Goal: Task Accomplishment & Management: Use online tool/utility

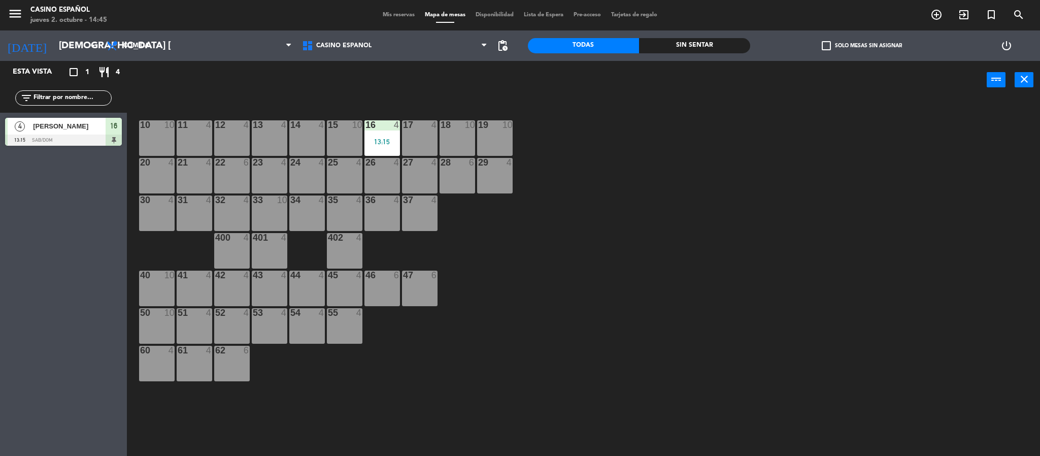
drag, startPoint x: 527, startPoint y: 279, endPoint x: 643, endPoint y: 242, distance: 121.3
click at [643, 242] on div "10 10 11 4 12 4 13 4 14 4 15 10 16 4 13:15 17 4 18 10 19 10 20 4 21 4 22 6 23 4…" at bounding box center [588, 280] width 903 height 357
click at [266, 137] on div "13 4" at bounding box center [270, 138] width 36 height 36
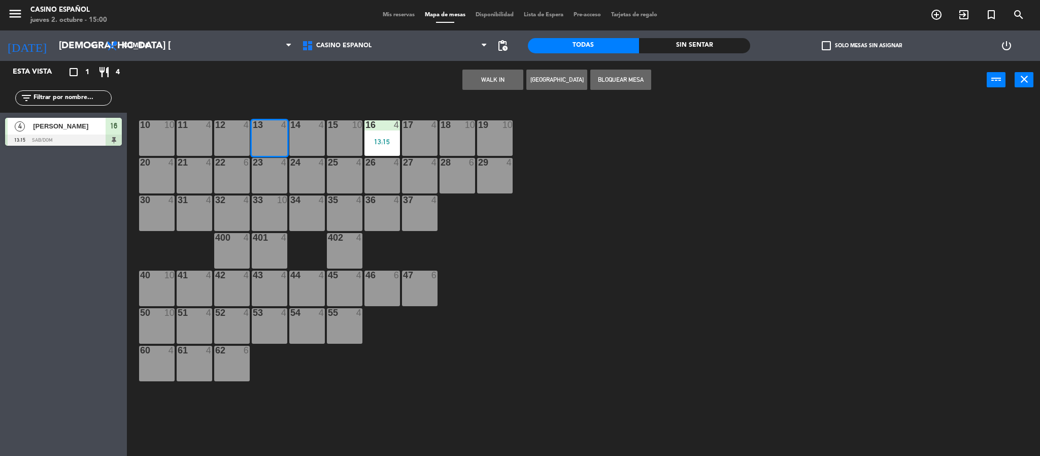
click at [495, 87] on button "WALK IN" at bounding box center [492, 80] width 61 height 20
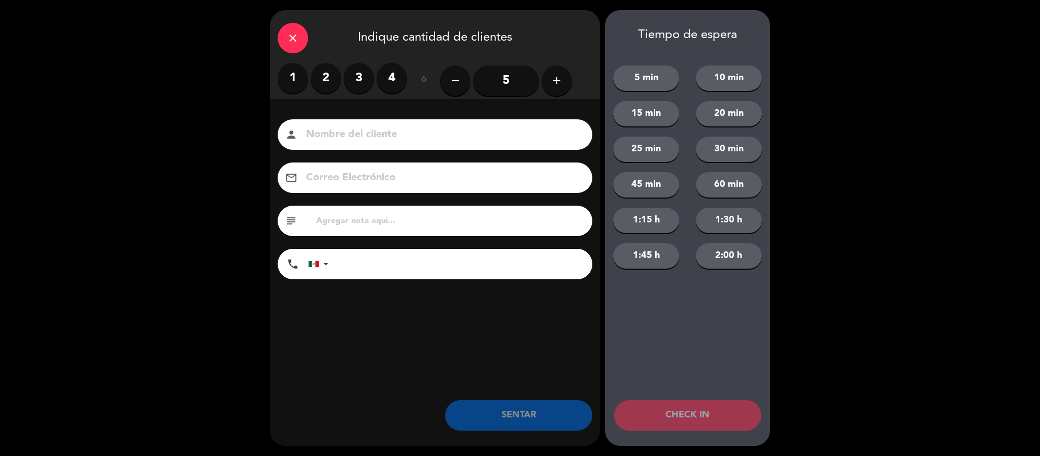
click at [332, 84] on label "2" at bounding box center [325, 78] width 30 height 30
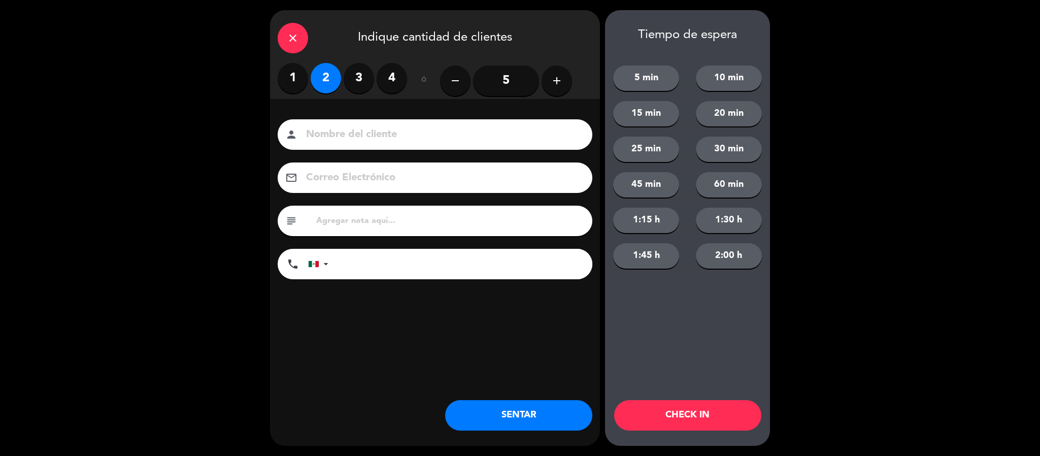
click at [341, 128] on input at bounding box center [442, 135] width 274 height 18
type input "[PERSON_NAME]"
click at [530, 413] on button "SENTAR" at bounding box center [518, 415] width 147 height 30
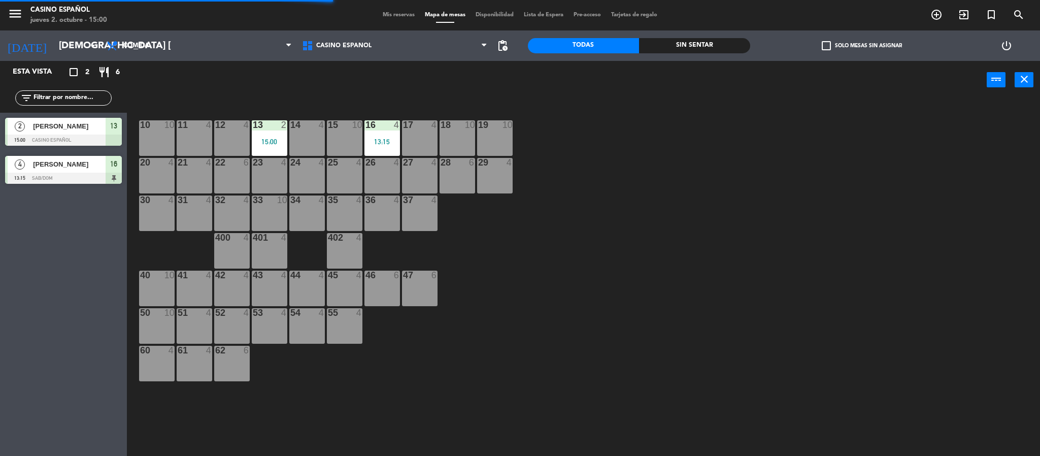
click at [187, 206] on div "31 4" at bounding box center [195, 213] width 36 height 36
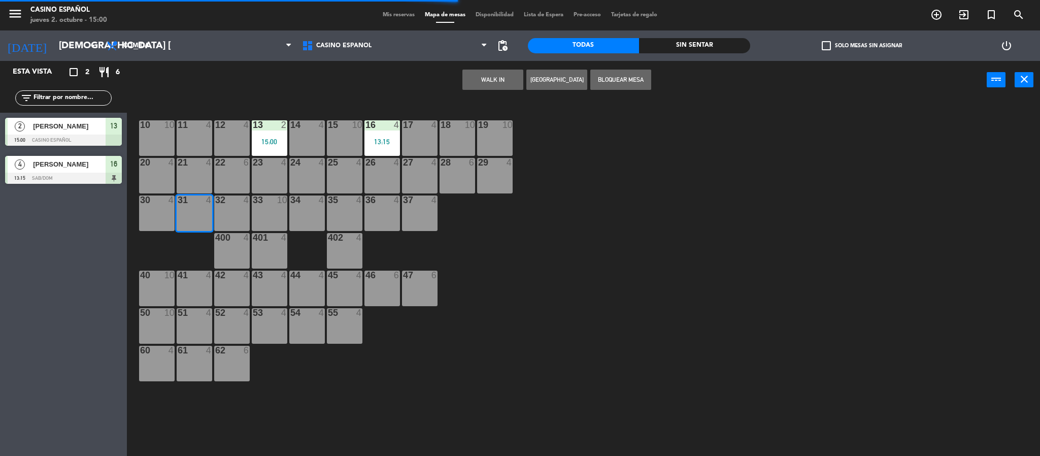
click at [510, 73] on button "WALK IN" at bounding box center [492, 80] width 61 height 20
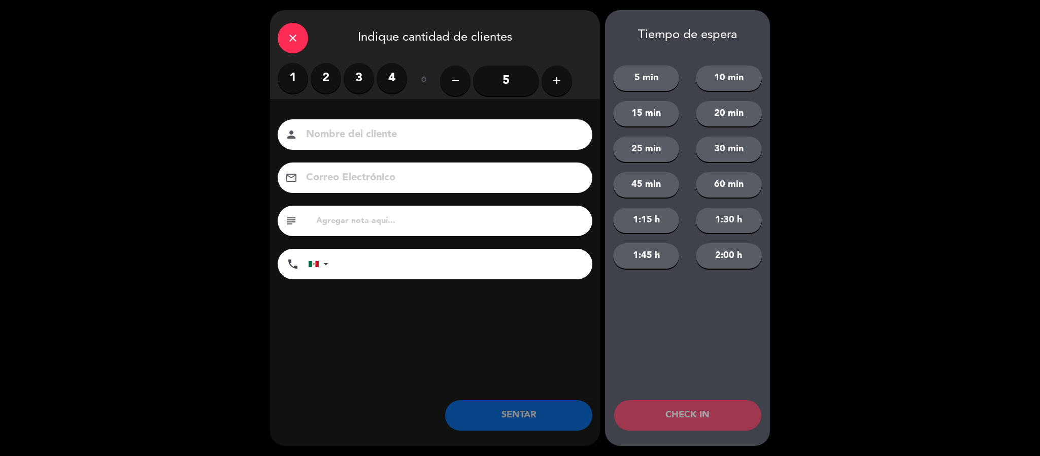
click at [288, 91] on label "1" at bounding box center [293, 78] width 30 height 30
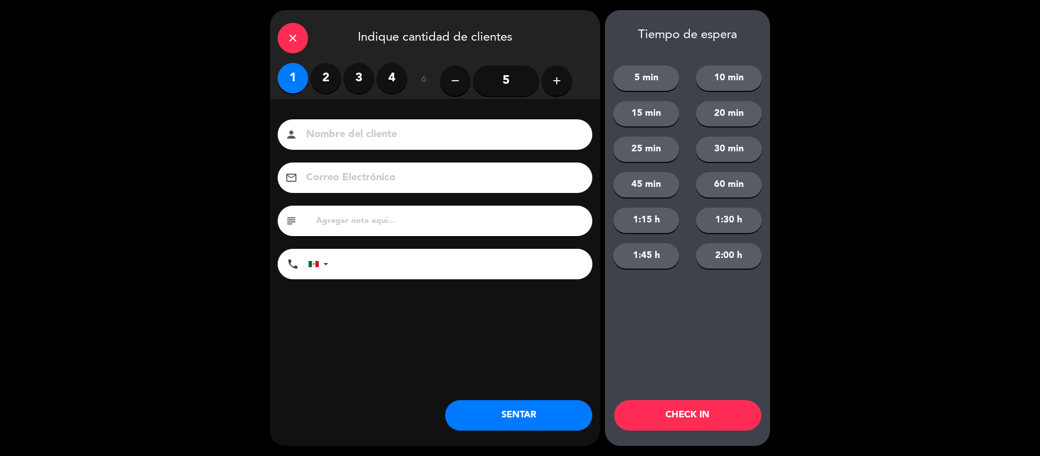
drag, startPoint x: 332, startPoint y: 125, endPoint x: 336, endPoint y: 134, distance: 10.7
click at [332, 125] on div "person" at bounding box center [435, 134] width 315 height 30
click at [336, 134] on input at bounding box center [442, 135] width 274 height 18
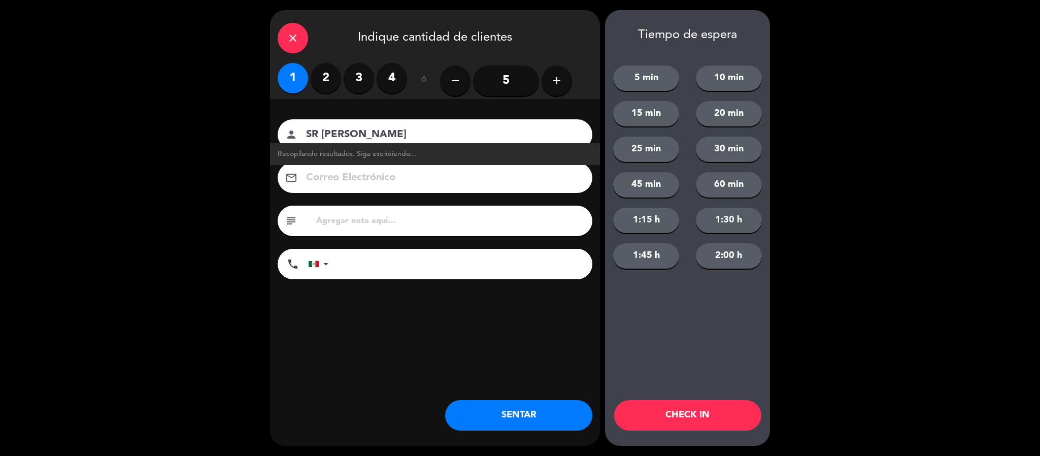
type input "SR [PERSON_NAME]"
click at [543, 418] on button "SENTAR" at bounding box center [518, 415] width 147 height 30
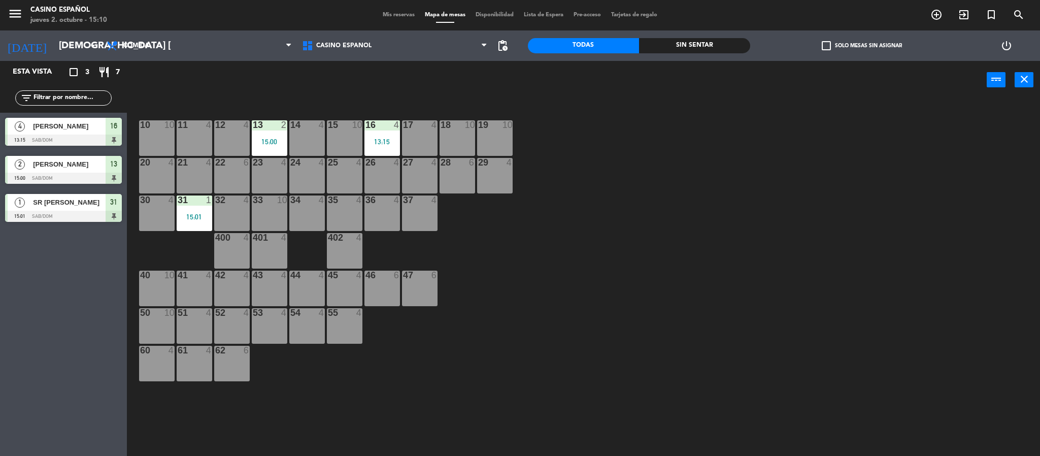
click at [297, 76] on div "power_input close" at bounding box center [556, 80] width 859 height 39
click at [343, 285] on div "45 4" at bounding box center [345, 288] width 36 height 36
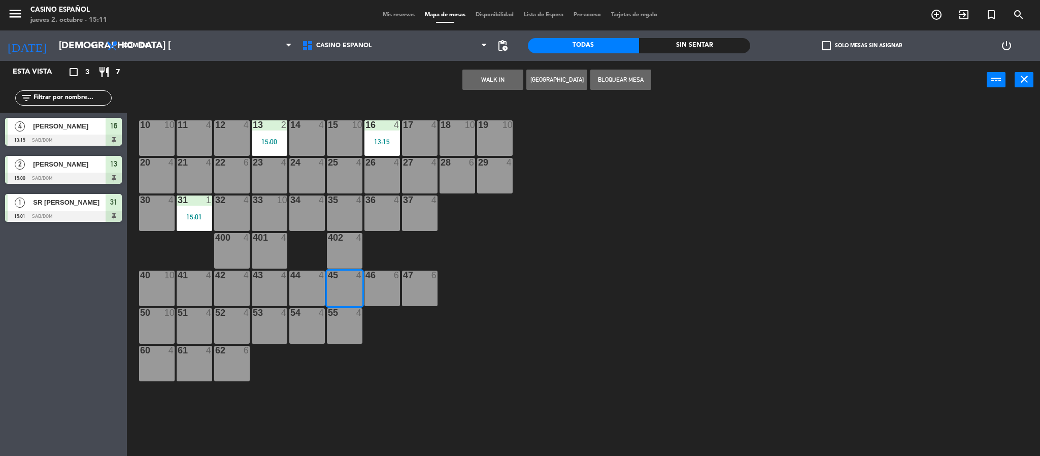
click at [483, 78] on button "WALK IN" at bounding box center [492, 80] width 61 height 20
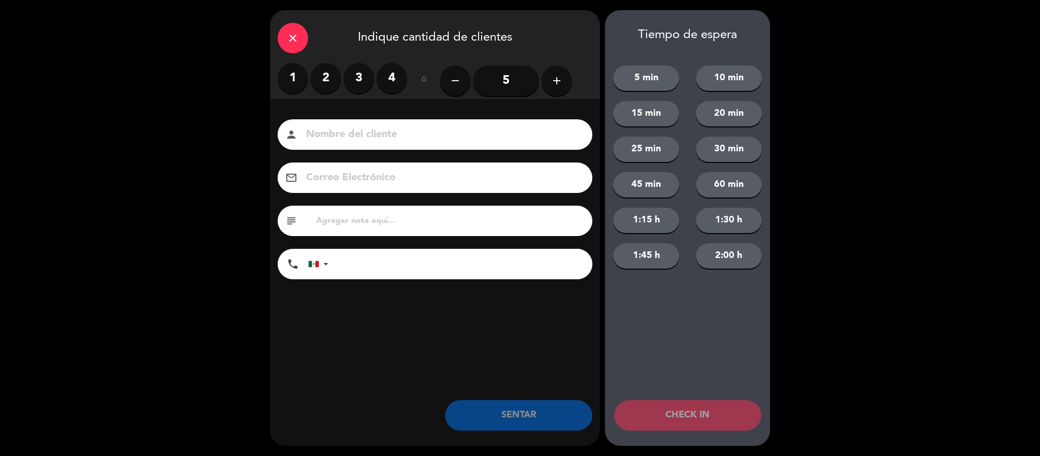
drag, startPoint x: 313, startPoint y: 87, endPoint x: 327, endPoint y: 110, distance: 27.2
click at [312, 87] on div "1 2 3 4" at bounding box center [342, 78] width 129 height 30
click at [344, 131] on input at bounding box center [442, 135] width 274 height 18
click at [326, 70] on label "2" at bounding box center [325, 78] width 30 height 30
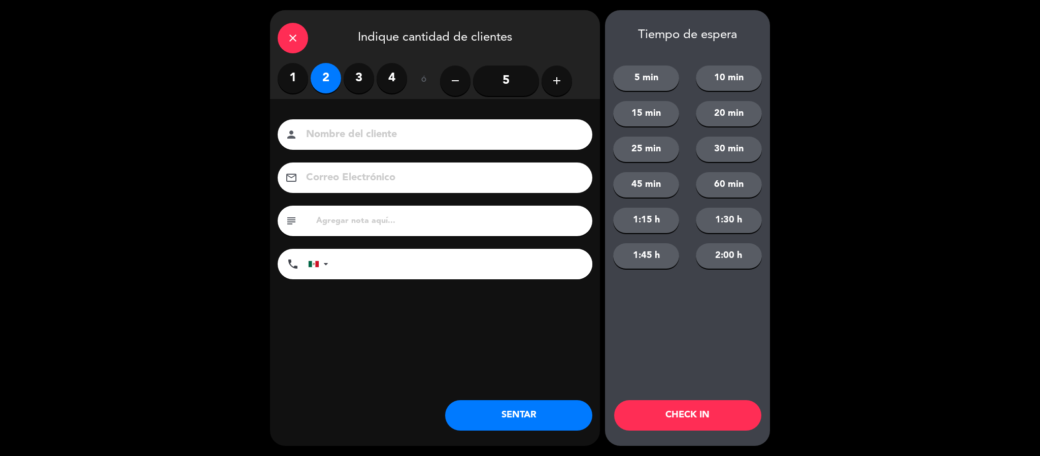
click at [344, 134] on input at bounding box center [442, 135] width 274 height 18
type input "IRARREOLA"
click at [501, 424] on button "SENTAR" at bounding box center [518, 415] width 147 height 30
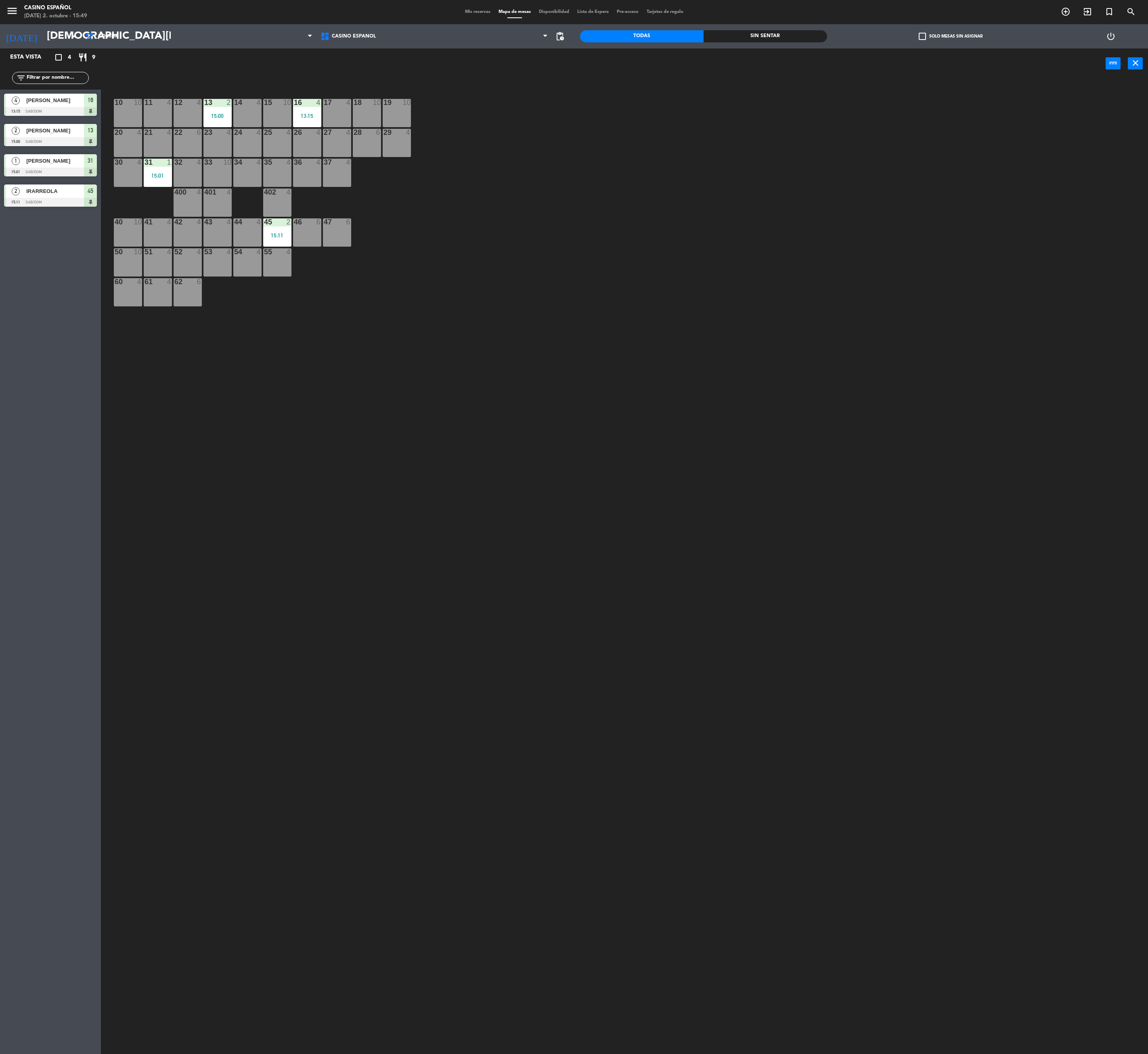
click at [528, 252] on div "10 10 11 4 12 4 13 2 15:00 14 4 15 10 16 4 13:15 17 4 18 10 19 10 20 4 21 4 22 …" at bounding box center [630, 572] width 1036 height 975
click at [523, 281] on div "10 10 11 4 12 4 13 2 15:00 14 4 15 10 16 4 13:15 17 4 18 10 19 10 20 4 21 4 22 …" at bounding box center [630, 572] width 1036 height 975
drag, startPoint x: 517, startPoint y: 362, endPoint x: 558, endPoint y: 318, distance: 60.1
click at [558, 318] on div "10 10 11 4 12 4 13 2 15:00 14 4 15 10 16 4 13:15 17 4 18 10 19 10 20 4 21 4 22 …" at bounding box center [630, 572] width 1036 height 975
click at [340, 111] on div "17 4" at bounding box center [337, 113] width 29 height 29
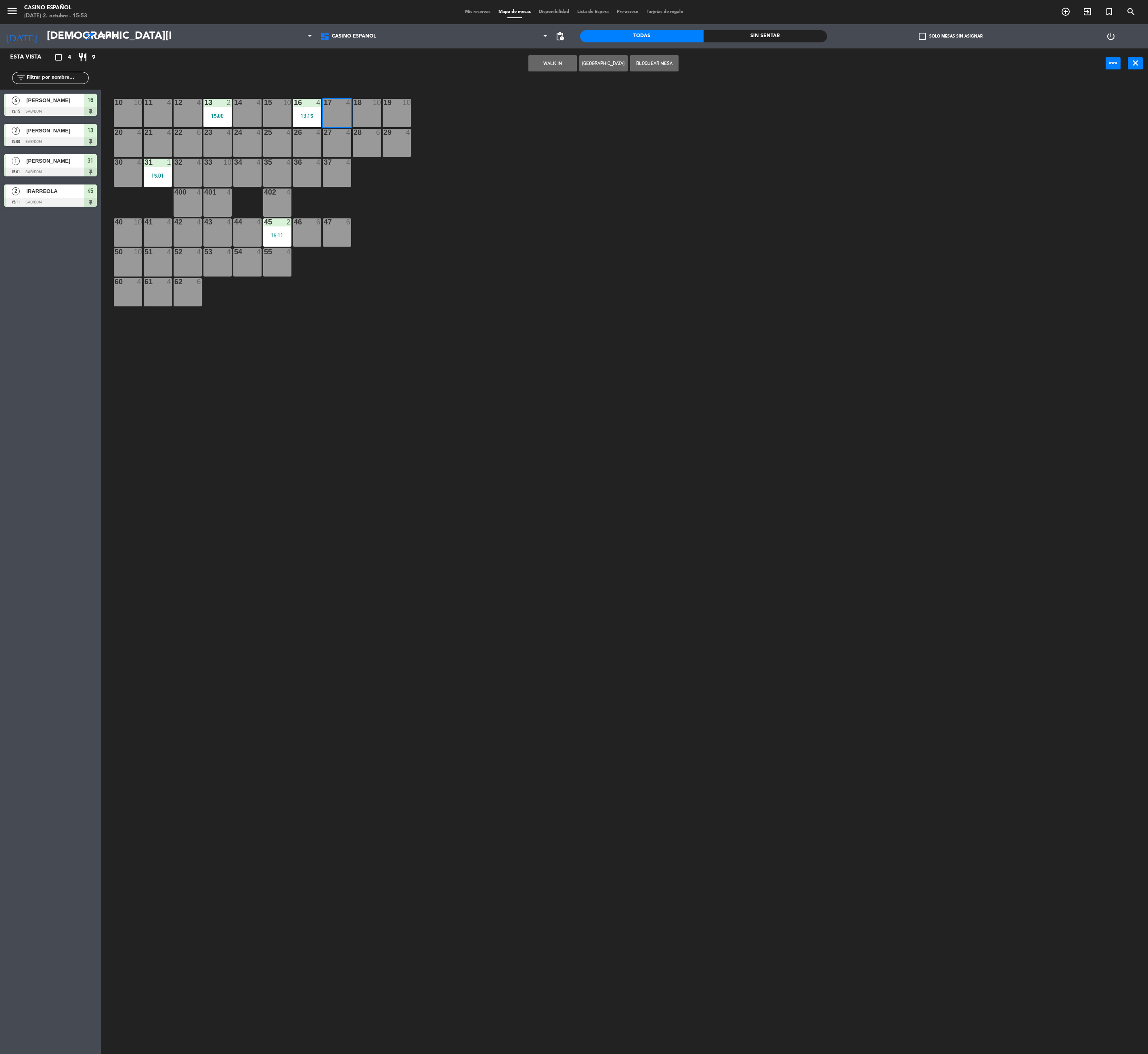
click at [528, 137] on div "10 10 11 4 12 4 13 2 15:00 14 4 15 10 16 4 13:15 17 4 18 10 19 10 20 4 21 4 22 …" at bounding box center [630, 572] width 1036 height 975
click at [474, 10] on span "Mis reservas" at bounding box center [477, 12] width 33 height 5
